Goal: Check status: Check status

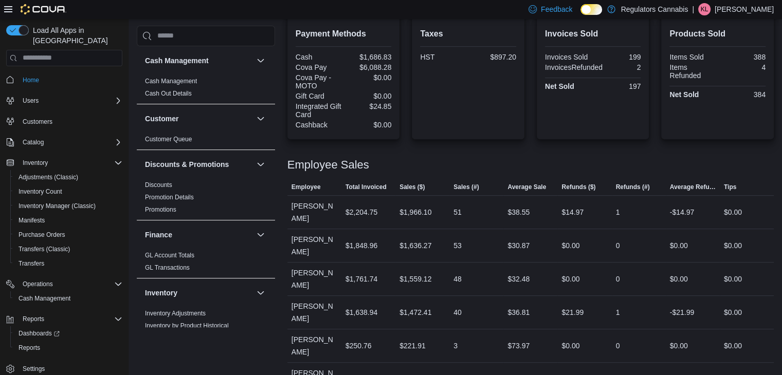
scroll to position [1, 0]
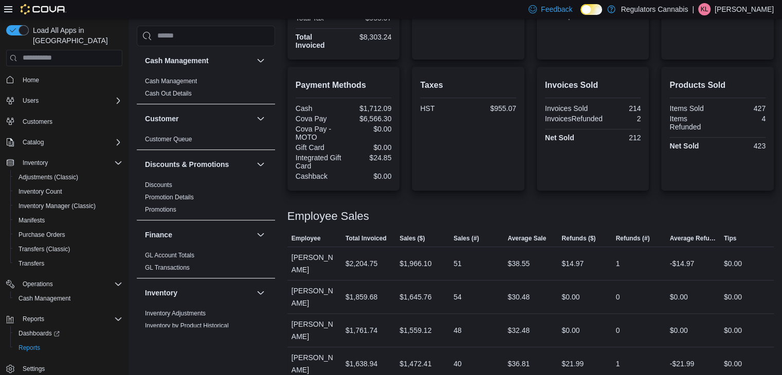
scroll to position [360, 0]
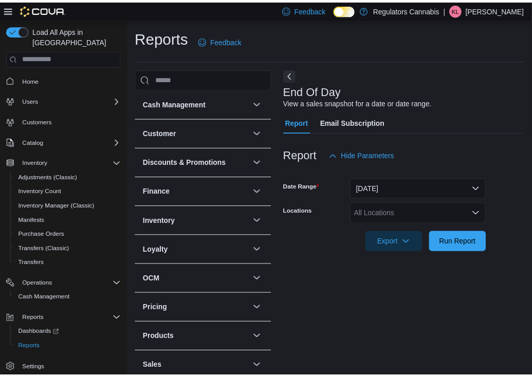
scroll to position [3, 0]
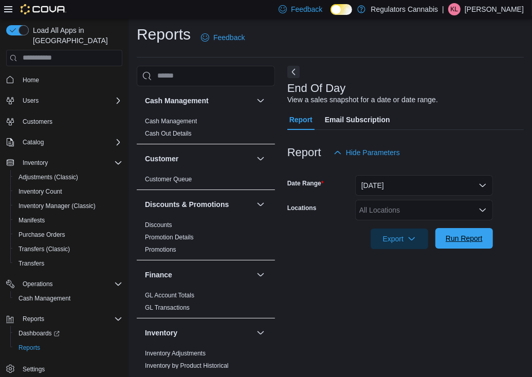
click at [470, 239] on span "Run Report" at bounding box center [464, 238] width 37 height 10
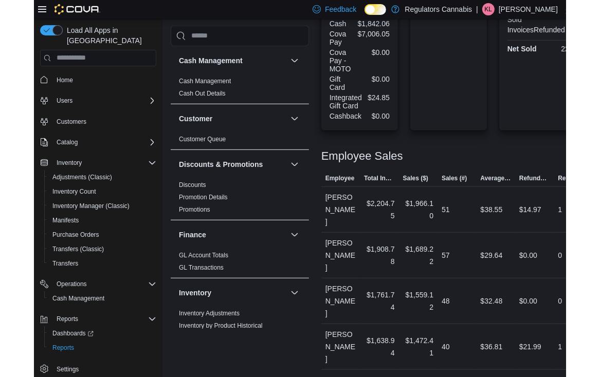
scroll to position [490, 0]
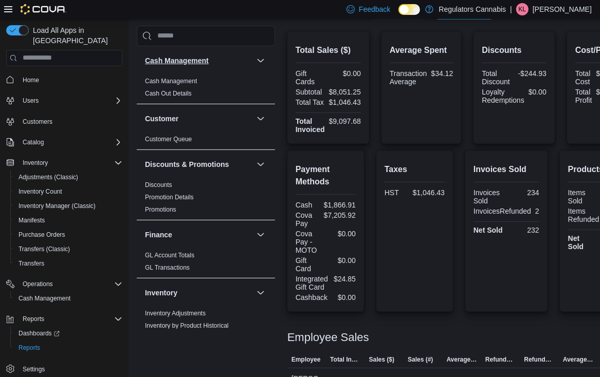
scroll to position [27, 0]
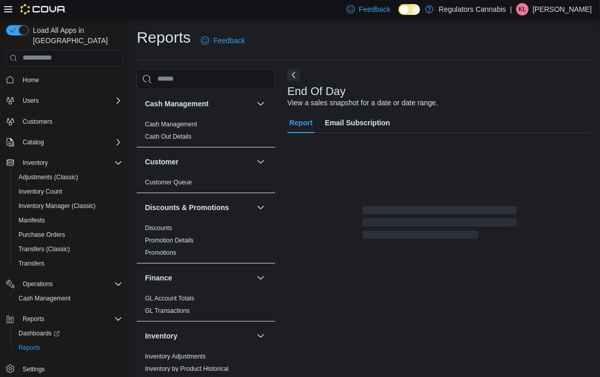
scroll to position [3, 0]
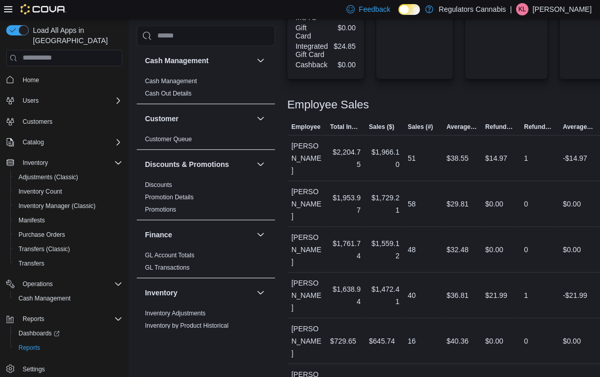
scroll to position [490, 0]
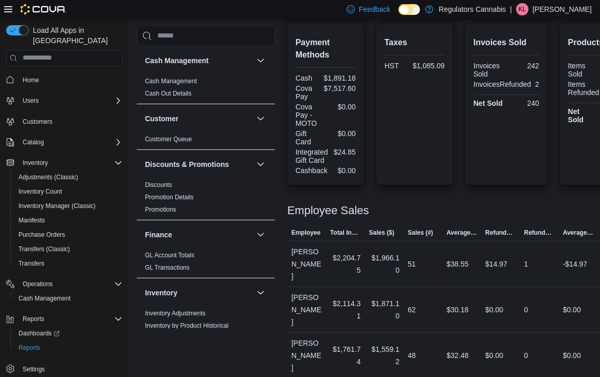
scroll to position [490, 0]
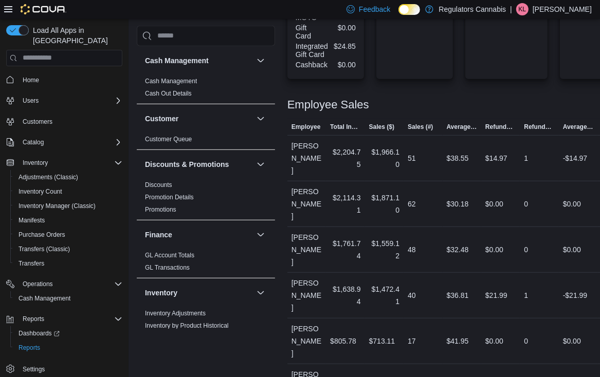
scroll to position [490, 0]
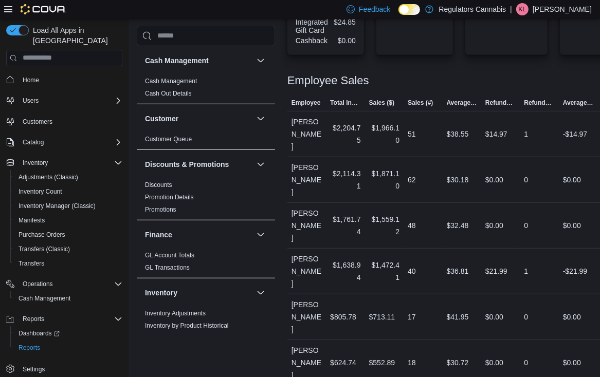
drag, startPoint x: 413, startPoint y: 353, endPoint x: 405, endPoint y: 355, distance: 8.5
drag, startPoint x: 417, startPoint y: 317, endPoint x: 408, endPoint y: 318, distance: 9.9
click at [408, 353] on div "18" at bounding box center [423, 363] width 39 height 21
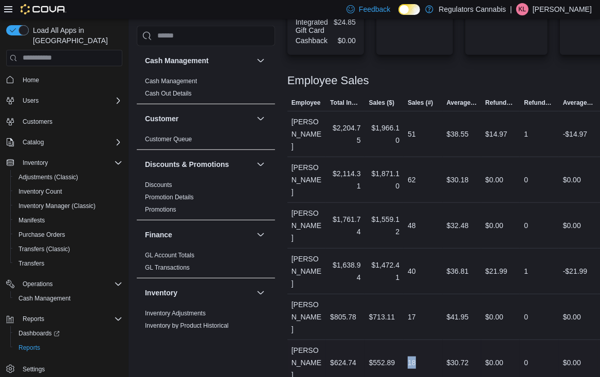
click at [426, 353] on div "18" at bounding box center [423, 363] width 39 height 21
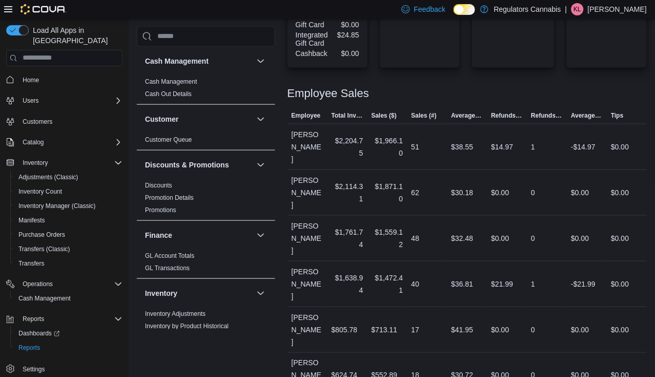
scroll to position [482, 0]
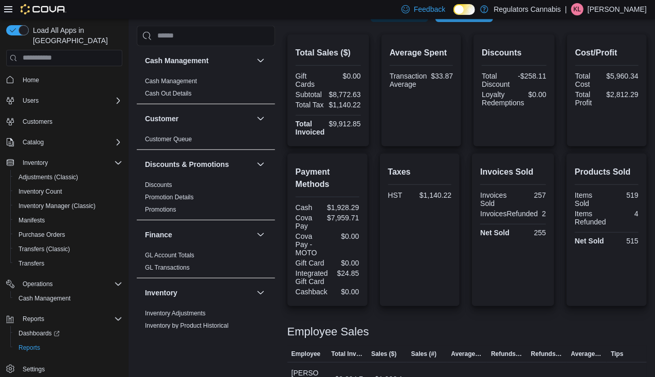
scroll to position [482, 0]
